Goal: Task Accomplishment & Management: Complete application form

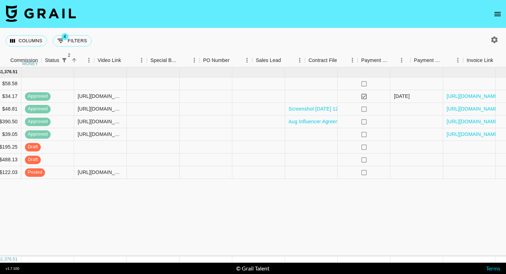
scroll to position [0, 608]
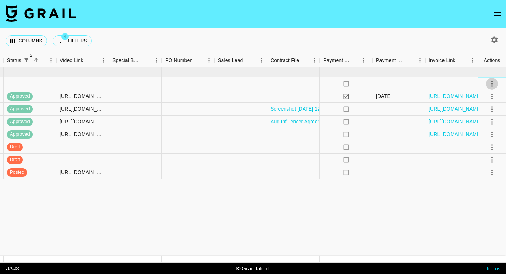
click at [493, 82] on icon "select merge strategy" at bounding box center [492, 83] width 8 height 8
click at [487, 97] on li "Confirm" at bounding box center [484, 98] width 46 height 13
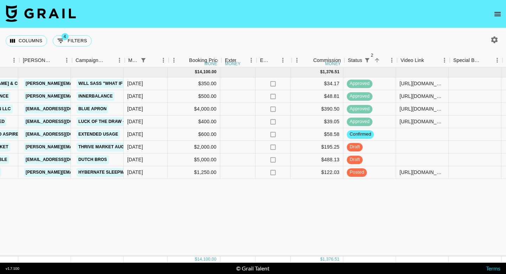
scroll to position [0, 267]
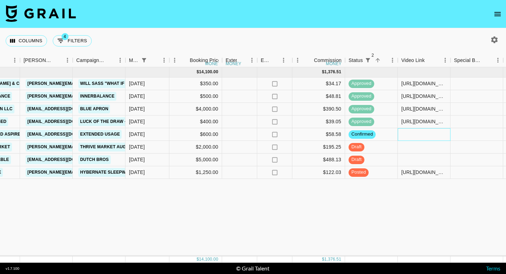
click at [411, 132] on div at bounding box center [424, 134] width 53 height 13
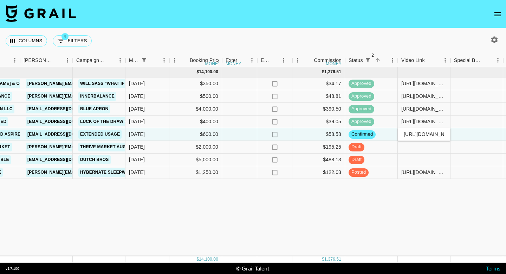
scroll to position [0, 60]
type input "[URL][DOMAIN_NAME]"
click at [390, 197] on div "[DATE] ( 8 ) $ 14,100.00 $ 1,376.51 recJC3QANqd6tEZL6 sarcar_ [PERSON_NAME][EMA…" at bounding box center [290, 161] width 1115 height 189
click at [381, 201] on div "[DATE] ( 8 ) $ 14,100.00 $ 1,376.51 recJC3QANqd6tEZL6 sarcar_ [PERSON_NAME][EMA…" at bounding box center [290, 161] width 1115 height 189
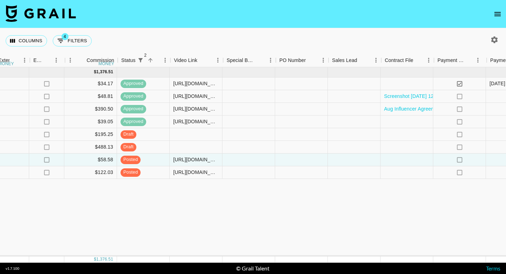
scroll to position [0, 494]
click at [320, 218] on div "[DATE] ( 8 ) $ 14,100.00 $ 1,376.51 recJC3QANqd6tEZL6 sarcar_ [PERSON_NAME][EMA…" at bounding box center [63, 161] width 1115 height 189
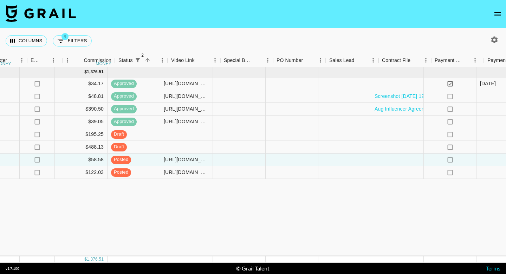
scroll to position [0, 507]
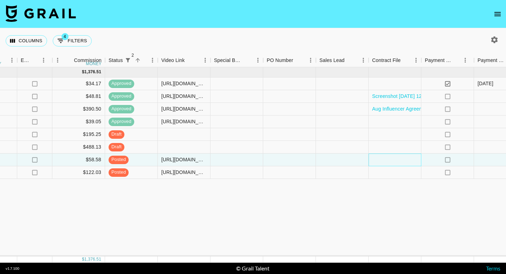
click at [381, 163] on div at bounding box center [395, 159] width 53 height 13
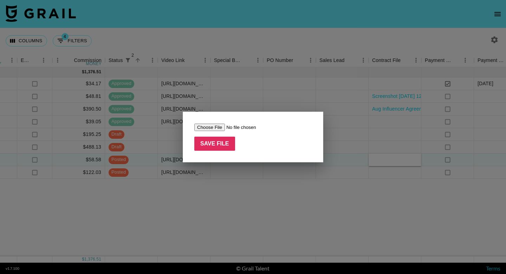
click at [207, 126] on input "file" at bounding box center [238, 126] width 89 height 7
type input "C:\fakepath\_CCRA Amendment x Blue Lizard Paid Usage Opportunity xsarcar_ x Sum…"
drag, startPoint x: 214, startPoint y: 141, endPoint x: 231, endPoint y: 161, distance: 26.0
click at [214, 141] on input "Save File" at bounding box center [214, 143] width 41 height 14
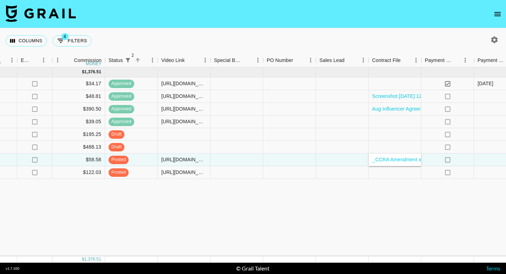
click at [335, 211] on div "[DATE] ( 8 ) $ 14,100.00 $ 1,376.51 recJC3QANqd6tEZL6 sarcar_ [PERSON_NAME][EMA…" at bounding box center [50, 161] width 1115 height 189
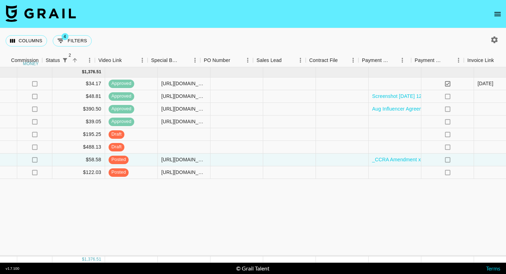
scroll to position [0, 608]
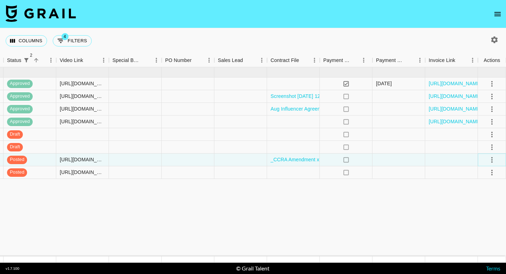
click at [491, 158] on icon "select merge strategy" at bounding box center [492, 159] width 8 height 8
click at [481, 222] on div "Approve" at bounding box center [476, 225] width 21 height 8
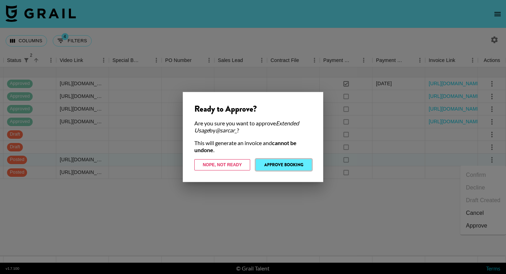
click at [299, 165] on button "Approve Booking" at bounding box center [284, 164] width 56 height 11
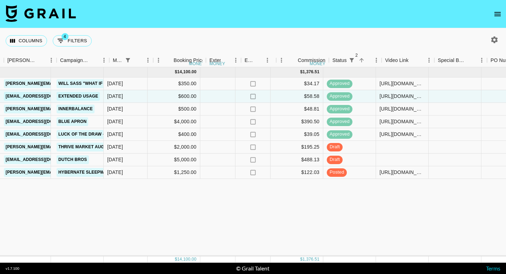
scroll to position [0, 283]
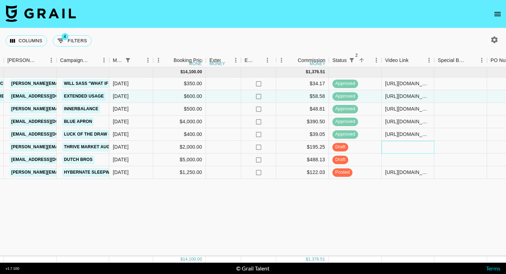
click at [398, 149] on div at bounding box center [408, 147] width 53 height 13
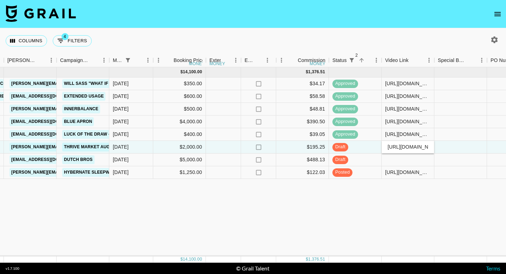
scroll to position [0, 118]
type input "[URL][DOMAIN_NAME]"
click at [383, 199] on div "[DATE] ( 8 ) $ 14,100.00 $ 1,376.51 recJC3QANqd6tEZL6 sarcar_ [PERSON_NAME][EMA…" at bounding box center [274, 161] width 1115 height 189
click at [368, 201] on div "[DATE] ( 8 ) $ 14,100.00 $ 1,376.51 recJC3QANqd6tEZL6 sarcar_ [PERSON_NAME][EMA…" at bounding box center [274, 161] width 1115 height 189
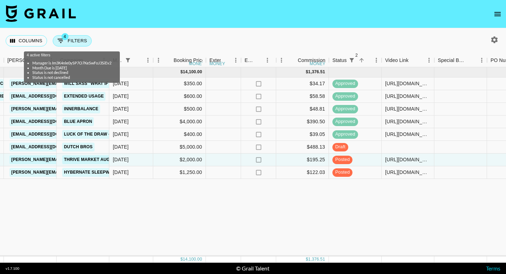
click at [76, 40] on button "4 Filters" at bounding box center [72, 40] width 39 height 11
select select "managerIds"
select select "monthDue2"
select select "[DATE]"
select select "status"
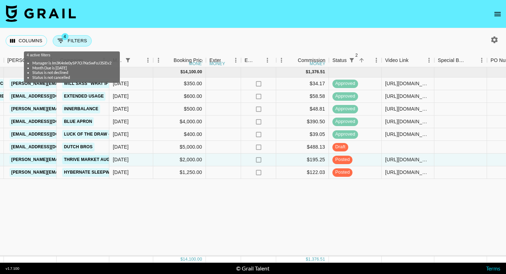
select select "not"
select select "declined"
select select "status"
select select "not"
select select "cancelled"
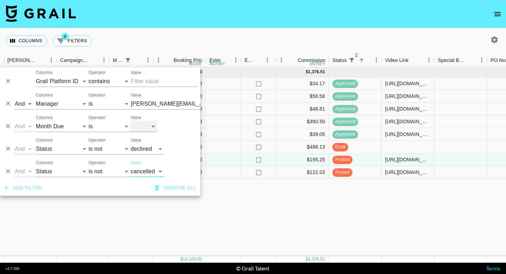
click at [148, 128] on select "[DATE] [DATE] '[DATE] May '[DATE] Mar '[DATE] Jan '[DATE] Nov '[DATE] Sep '[DAT…" at bounding box center [144, 126] width 27 height 11
select select "[DATE]"
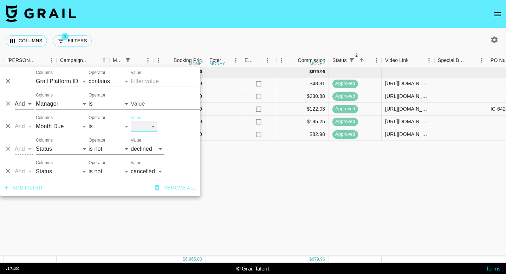
type input "[PERSON_NAME][EMAIL_ADDRESS][DOMAIN_NAME]"
click at [167, 232] on div "[DATE] ( 5 ) $ 6,965.00 $ 679.96 recQd0DKnsoMYQqam kenzieanderson15 [EMAIL_ADDR…" at bounding box center [274, 161] width 1115 height 189
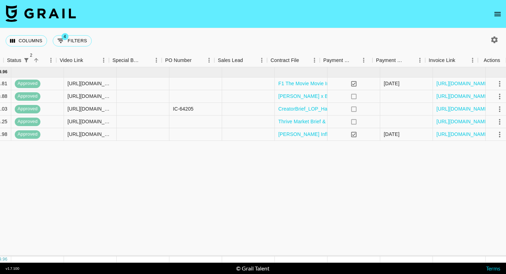
scroll to position [0, 608]
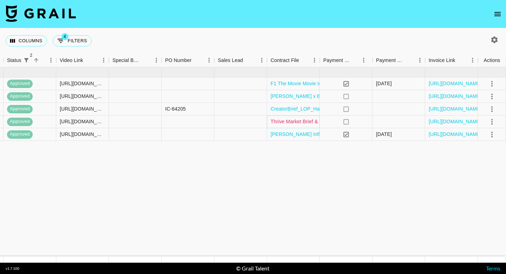
click at [304, 121] on link "Thrive Market Brief & Guidelines for Influencers - [PERSON_NAME].pdf" at bounding box center [351, 121] width 160 height 7
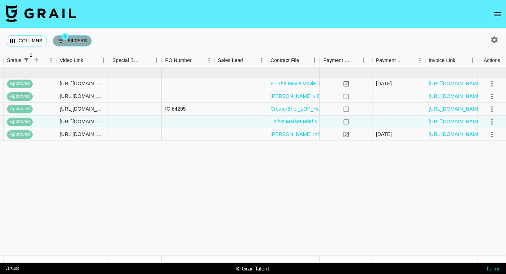
click at [72, 40] on button "4 Filters" at bounding box center [72, 40] width 39 height 11
select select "managerIds"
select select "monthDue2"
select select "[DATE]"
select select "status"
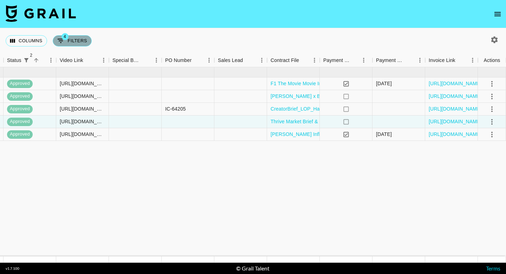
select select "not"
select select "declined"
select select "status"
select select "not"
select select "cancelled"
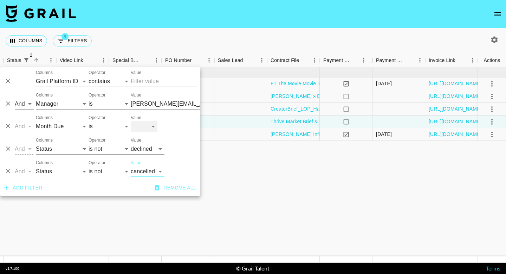
click at [152, 127] on select "[DATE] [DATE] '[DATE] May '[DATE] Mar '[DATE] Jan '[DATE] Nov '[DATE] Sep '[DAT…" at bounding box center [144, 126] width 27 height 11
select select "[DATE]"
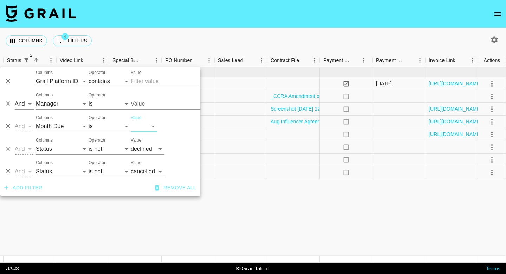
type input "[PERSON_NAME][EMAIL_ADDRESS][DOMAIN_NAME]"
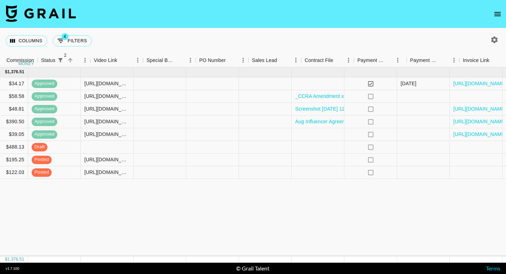
scroll to position [0, 607]
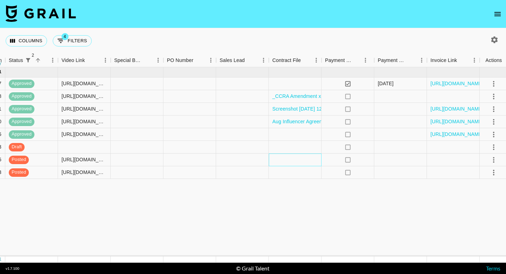
click at [283, 160] on div at bounding box center [295, 159] width 53 height 13
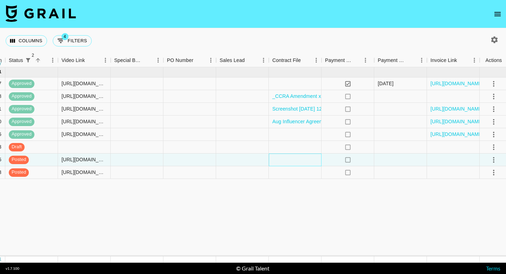
click at [283, 160] on div at bounding box center [295, 159] width 53 height 13
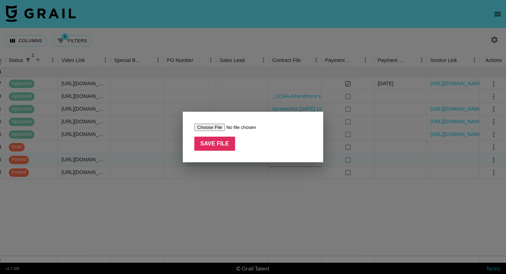
click at [210, 127] on input "file" at bounding box center [238, 126] width 89 height 7
type input "C:\fakepath\Thrive Market.pdf"
click at [228, 148] on input "Save File" at bounding box center [214, 143] width 41 height 14
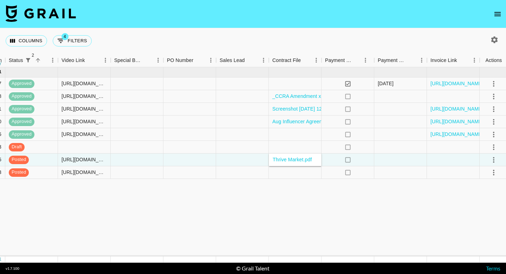
click at [494, 160] on icon "select merge strategy" at bounding box center [494, 159] width 8 height 8
click at [483, 222] on div "Approve" at bounding box center [476, 225] width 21 height 8
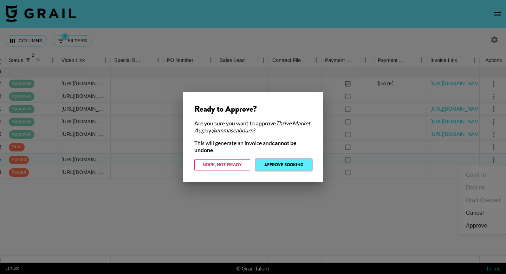
click at [290, 163] on button "Approve Booking" at bounding box center [284, 164] width 56 height 11
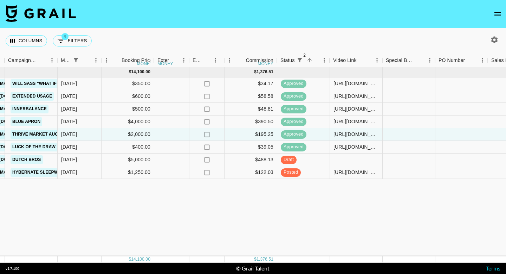
scroll to position [0, 334]
click at [362, 217] on div "[DATE] ( 8 ) $ 14,100.00 $ 1,376.51 recJC3QANqd6tEZL6 sarcar_ [PERSON_NAME][EMA…" at bounding box center [223, 161] width 1115 height 189
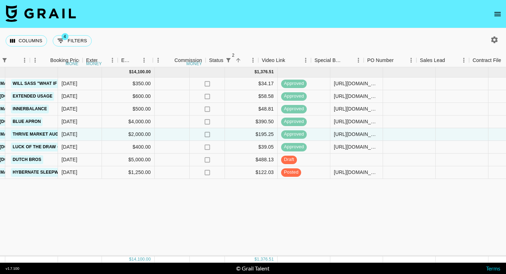
scroll to position [0, 406]
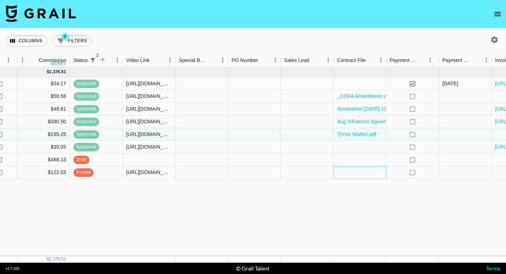
click at [347, 171] on div at bounding box center [360, 172] width 53 height 13
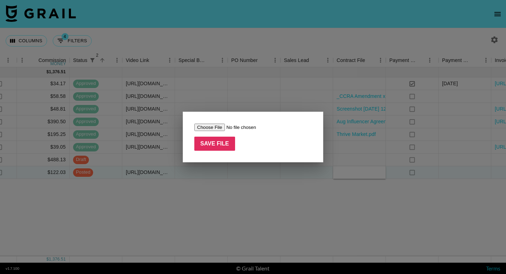
click at [213, 126] on input "file" at bounding box center [238, 126] width 89 height 7
type input "C:\fakepath\Hybernate creator brief - [PERSON_NAME].pdf"
click at [216, 143] on input "Save File" at bounding box center [214, 143] width 41 height 14
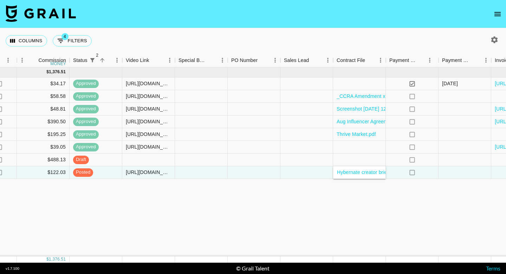
click at [274, 198] on div "[DATE] ( 8 ) $ 14,100.00 $ 1,376.51 recJC3QANqd6tEZL6 sarcar_ [PERSON_NAME][EMA…" at bounding box center [15, 161] width 1115 height 189
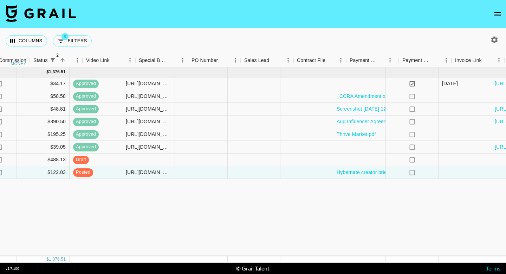
scroll to position [0, 608]
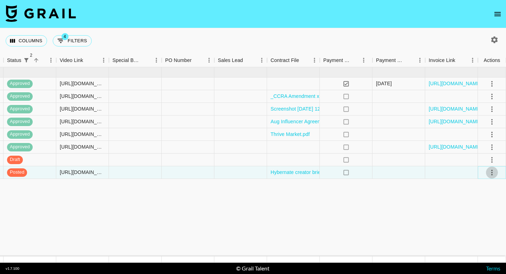
click at [492, 172] on icon "select merge strategy" at bounding box center [492, 172] width 1 height 6
click at [470, 234] on div "Approve" at bounding box center [476, 238] width 21 height 8
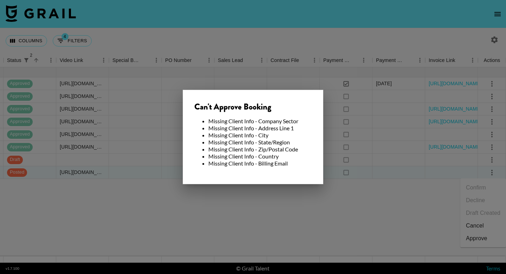
click at [294, 222] on div at bounding box center [253, 137] width 506 height 274
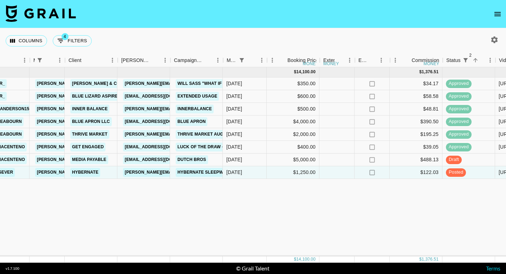
scroll to position [0, 168]
click at [85, 172] on link "Hybernate" at bounding box center [86, 172] width 30 height 9
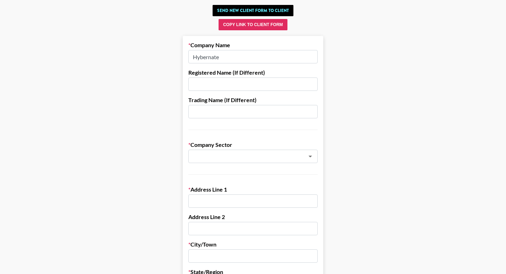
scroll to position [47, 0]
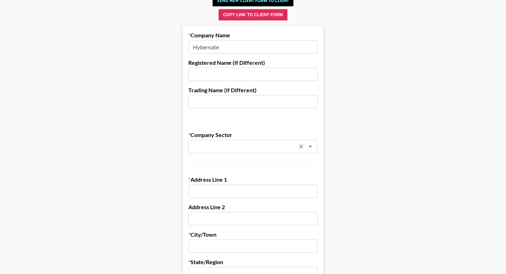
click at [240, 140] on div "​" at bounding box center [252, 146] width 129 height 13
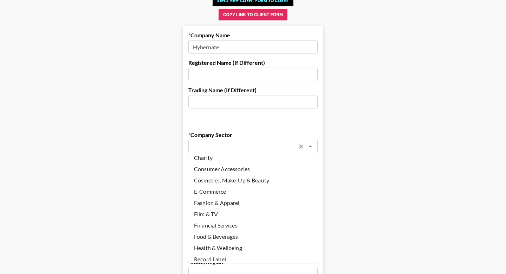
scroll to position [15, 0]
click at [221, 201] on li "Fashion & Apparel" at bounding box center [252, 202] width 129 height 11
type input "Fashion & Apparel"
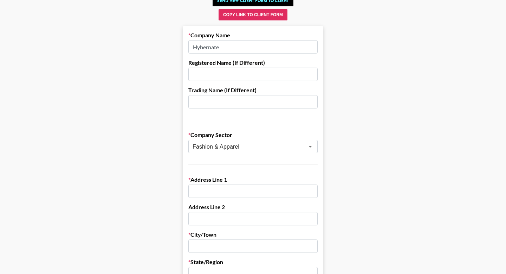
click at [210, 188] on input "text" at bounding box center [252, 190] width 129 height 13
paste input "110-126 Botany Road"
type input "110-126 Botany Road"
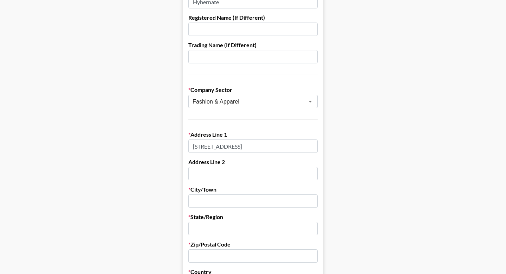
scroll to position [92, 0]
click at [214, 174] on input "text" at bounding box center [252, 173] width 129 height 13
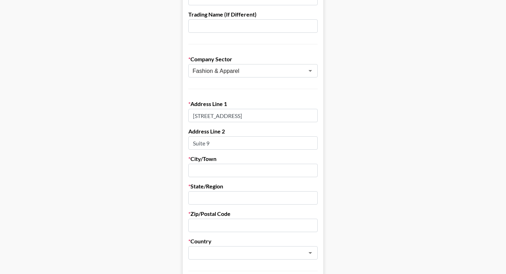
scroll to position [124, 0]
type input "Suite 9"
click at [200, 171] on input "text" at bounding box center [252, 168] width 129 height 13
paste input "Alexandria NSW 2015"
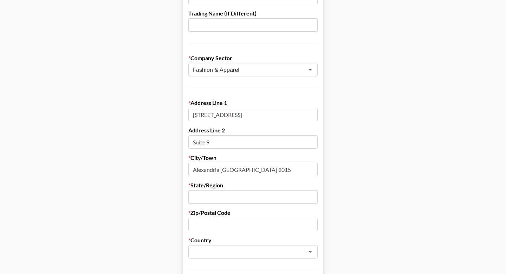
type input "Alexandria NSW 2015"
click at [207, 183] on label "State/Region" at bounding box center [252, 184] width 129 height 7
click at [228, 197] on input "text" at bounding box center [252, 196] width 129 height 13
type input "NSW"
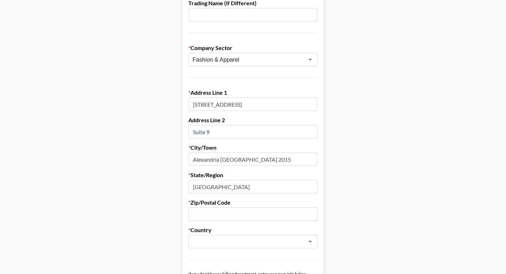
scroll to position [138, 0]
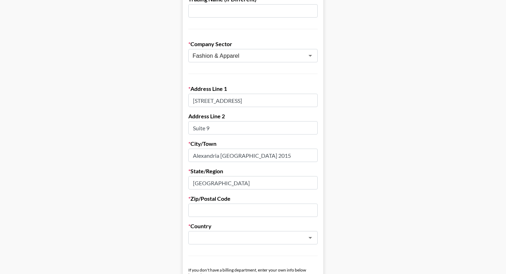
drag, startPoint x: 255, startPoint y: 155, endPoint x: 235, endPoint y: 155, distance: 20.4
click at [235, 155] on input "Alexandria NSW 2015" at bounding box center [252, 154] width 129 height 13
type input "Alexandria NSW"
click at [235, 208] on input "text" at bounding box center [252, 209] width 129 height 13
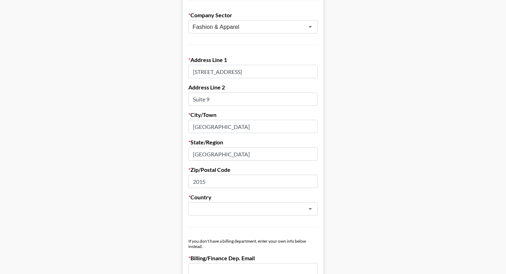
scroll to position [174, 0]
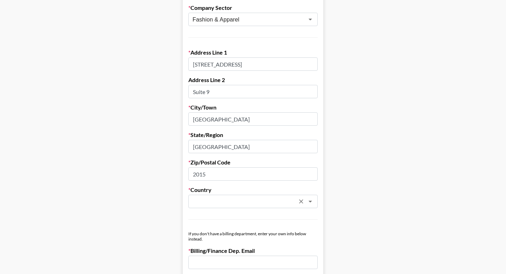
type input "2015"
click at [236, 203] on input "text" at bounding box center [244, 201] width 102 height 8
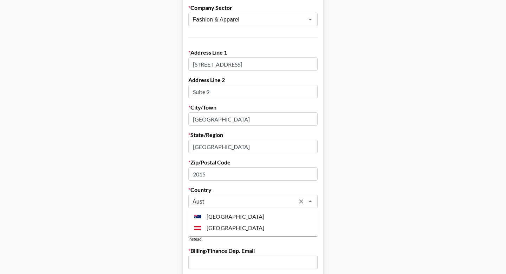
click at [245, 218] on li "Australia" at bounding box center [252, 216] width 129 height 11
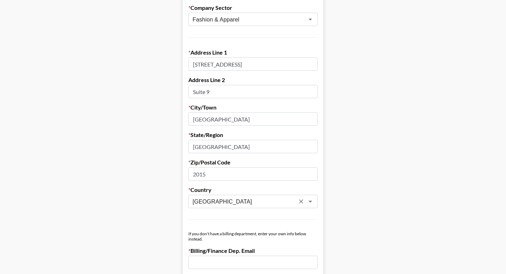
type input "Australia"
click at [240, 222] on form "Company Name Hybernate Registered Name (If Different) Trading Name (If Differen…" at bounding box center [253, 244] width 141 height 691
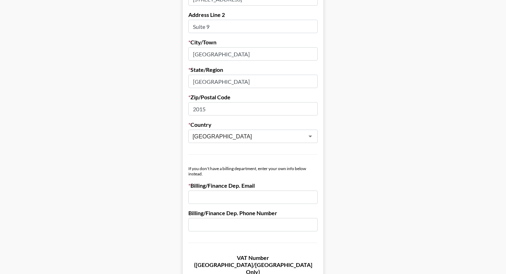
click at [226, 200] on input "email" at bounding box center [252, 196] width 129 height 13
click at [333, 178] on main "Send New Client Form to Client Copy Link to Client Form Company Name Hybernate …" at bounding box center [253, 162] width 495 height 724
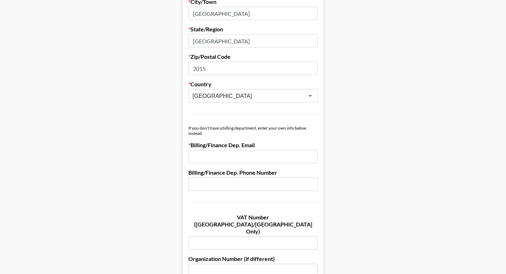
scroll to position [286, 0]
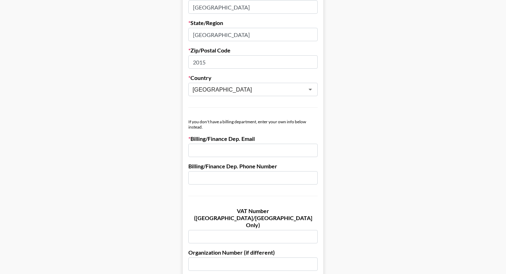
click at [203, 148] on input "email" at bounding box center [252, 149] width 129 height 13
paste input "[PERSON_NAME][EMAIL_ADDRESS][PERSON_NAME][DOMAIN_NAME]"
type input "[PERSON_NAME][EMAIL_ADDRESS][PERSON_NAME][DOMAIN_NAME]"
click at [222, 198] on form "Company Name Hybernate Registered Name (If Different) Trading Name (If Differen…" at bounding box center [253, 132] width 141 height 691
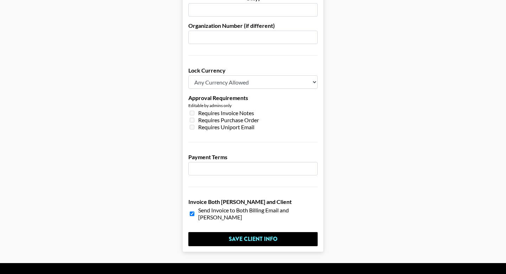
scroll to position [515, 0]
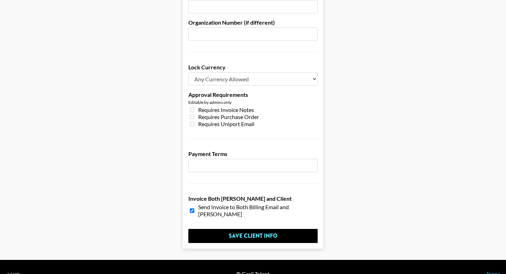
click at [213, 159] on input "number" at bounding box center [252, 165] width 129 height 13
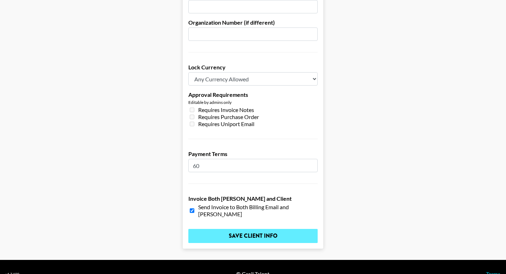
type input "60"
click at [229, 229] on input "Save Client Info" at bounding box center [252, 236] width 129 height 14
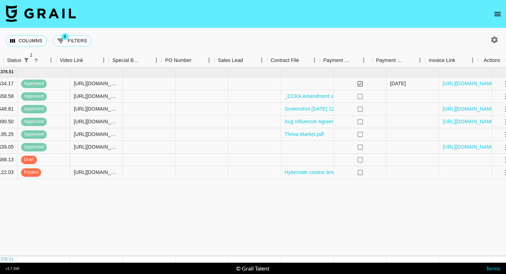
scroll to position [0, 608]
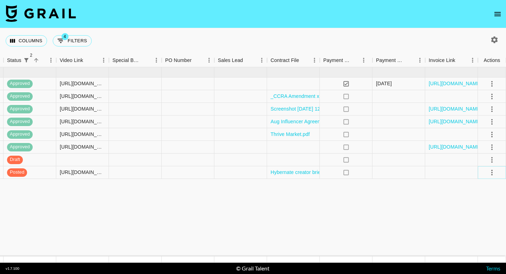
click at [490, 173] on icon "select merge strategy" at bounding box center [492, 172] width 8 height 8
click at [477, 235] on div "Approve" at bounding box center [476, 238] width 21 height 8
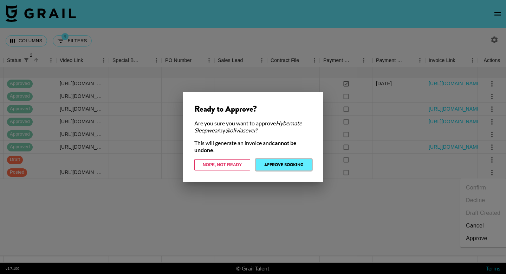
click at [293, 165] on button "Approve Booking" at bounding box center [284, 164] width 56 height 11
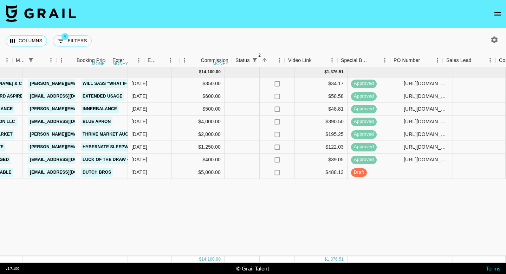
scroll to position [0, 380]
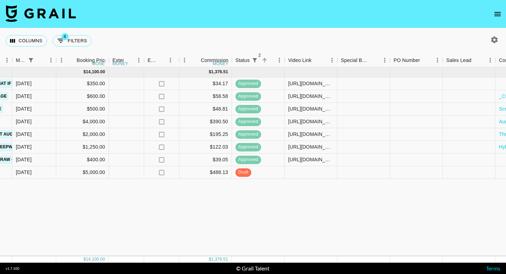
click at [332, 212] on div "[DATE] ( 8 ) $ 14,100.00 $ 1,376.51 recJC3QANqd6tEZL6 sarcar_ [PERSON_NAME][EMA…" at bounding box center [177, 161] width 1115 height 189
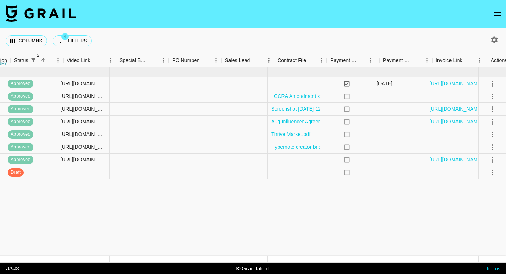
scroll to position [0, 608]
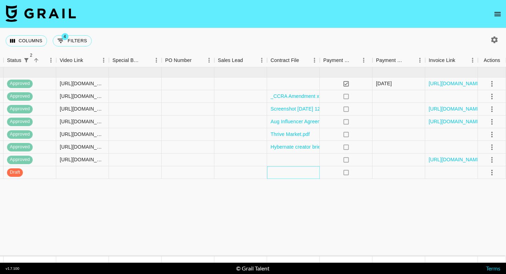
click at [281, 173] on div at bounding box center [293, 172] width 53 height 13
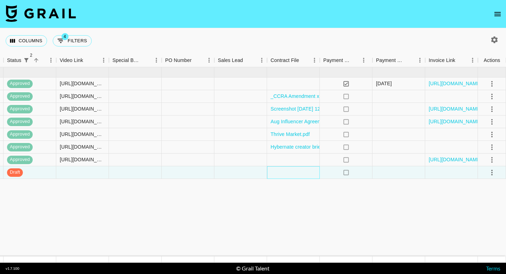
click at [281, 173] on div at bounding box center [293, 172] width 53 height 13
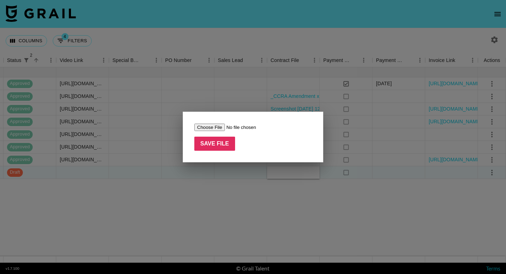
click at [212, 126] on input "file" at bounding box center [238, 126] width 89 height 7
type input "C:\fakepath\Influencer_Agreement_(Valeria_Centeno_(va1eri.pdf"
click at [219, 144] on input "Save File" at bounding box center [214, 143] width 41 height 14
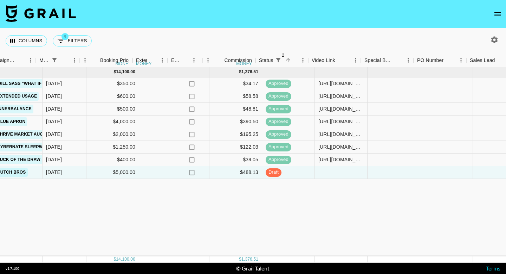
scroll to position [0, 350]
